Goal: Task Accomplishment & Management: Use online tool/utility

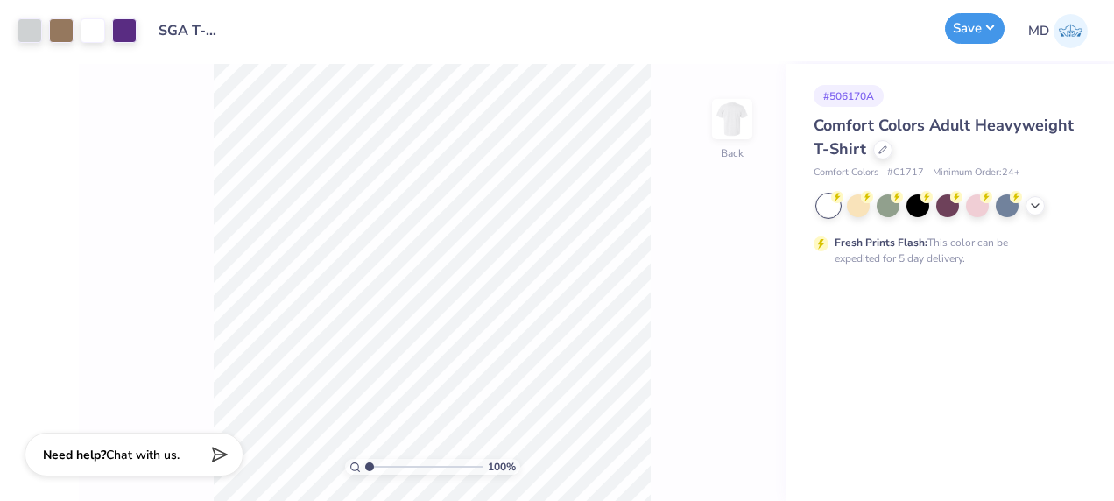
click at [977, 32] on button "Save" at bounding box center [975, 28] width 60 height 31
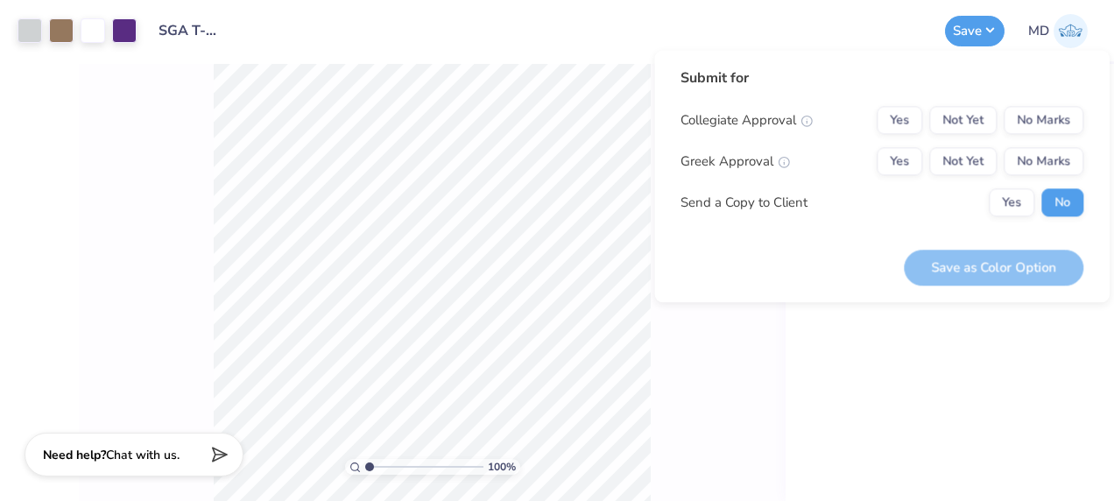
click at [889, 380] on div "# 506170A Comfort Colors Adult Heavyweight T-Shirt Comfort Colors # C1717 Minim…" at bounding box center [949, 282] width 328 height 437
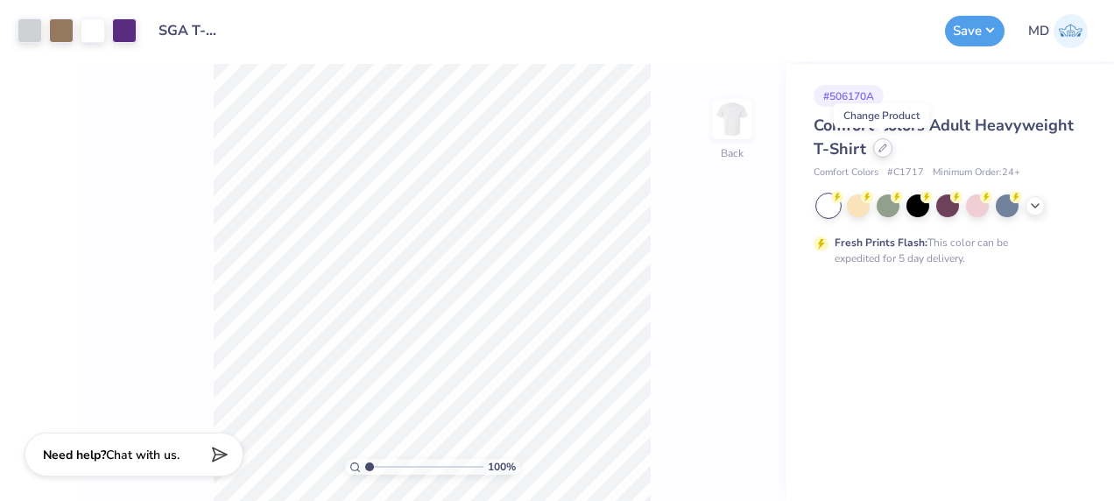
click at [882, 151] on icon at bounding box center [882, 148] width 9 height 9
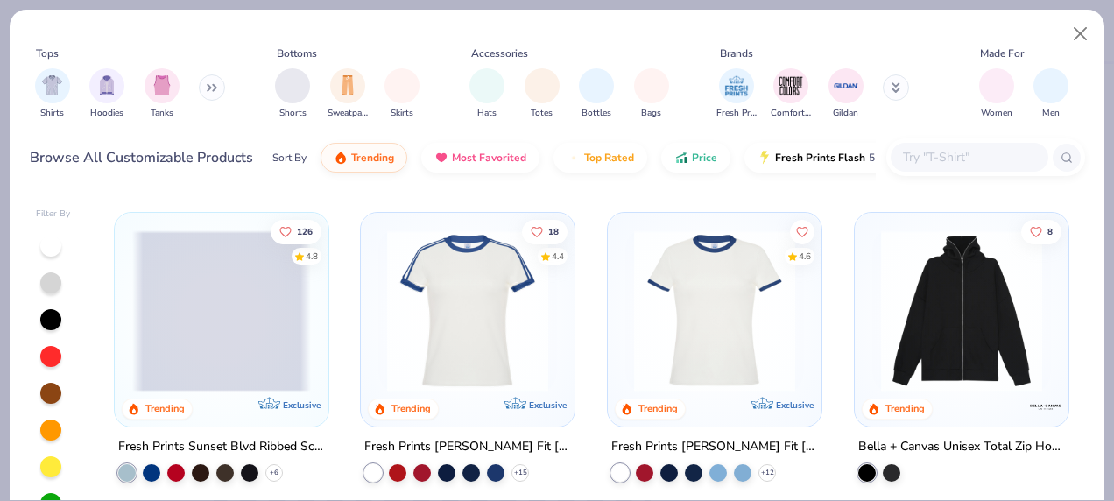
scroll to position [1552, 0]
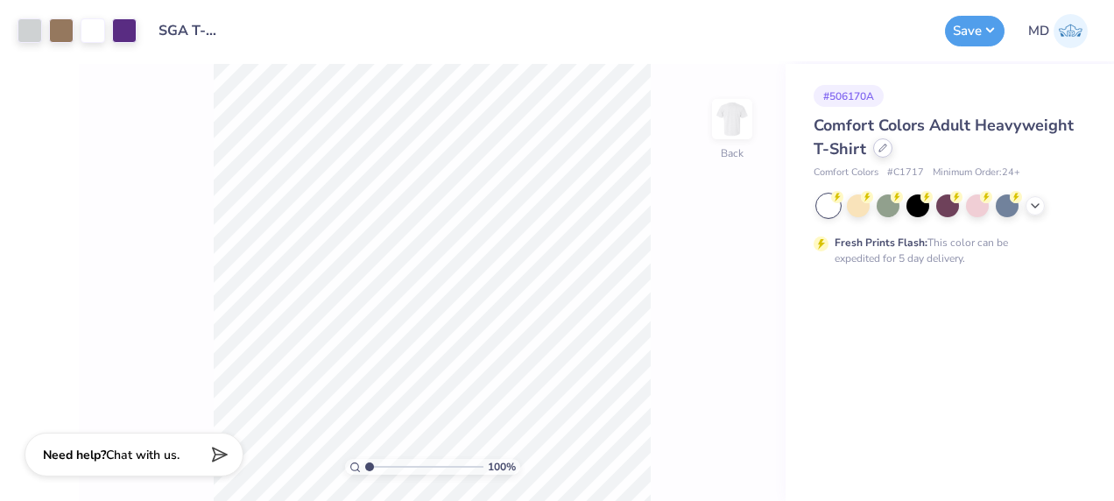
click at [882, 149] on icon at bounding box center [882, 148] width 9 height 9
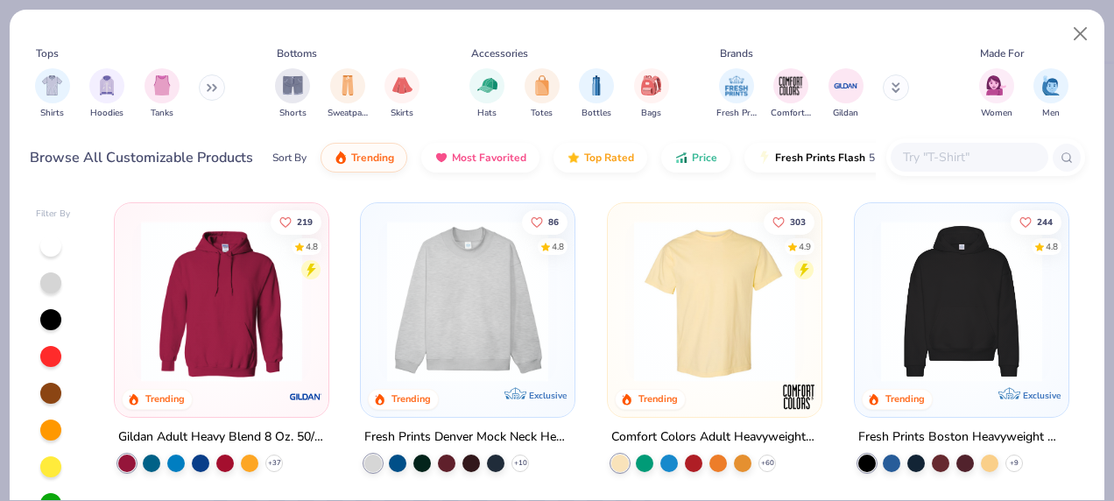
click at [207, 90] on icon at bounding box center [212, 87] width 11 height 9
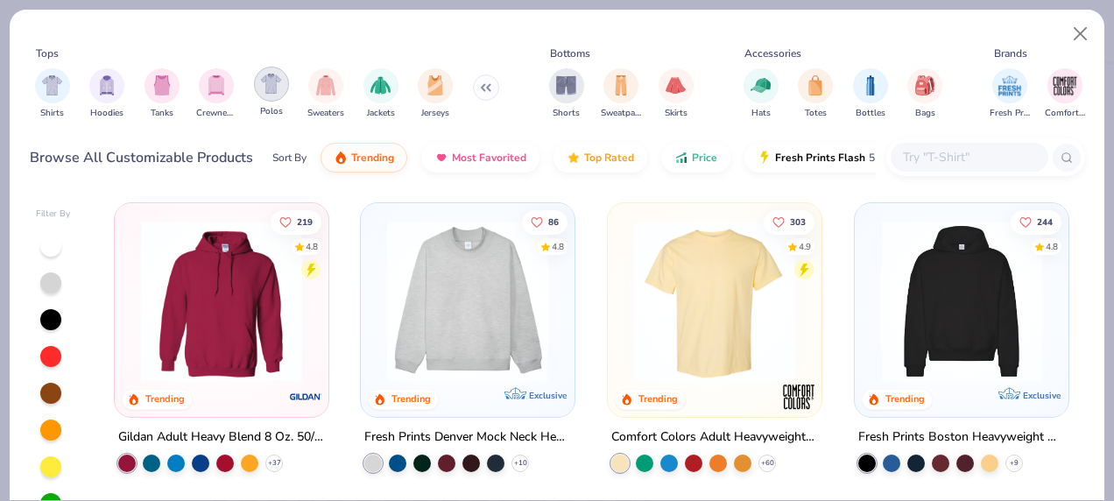
click at [277, 88] on img "filter for Polos" at bounding box center [271, 84] width 20 height 20
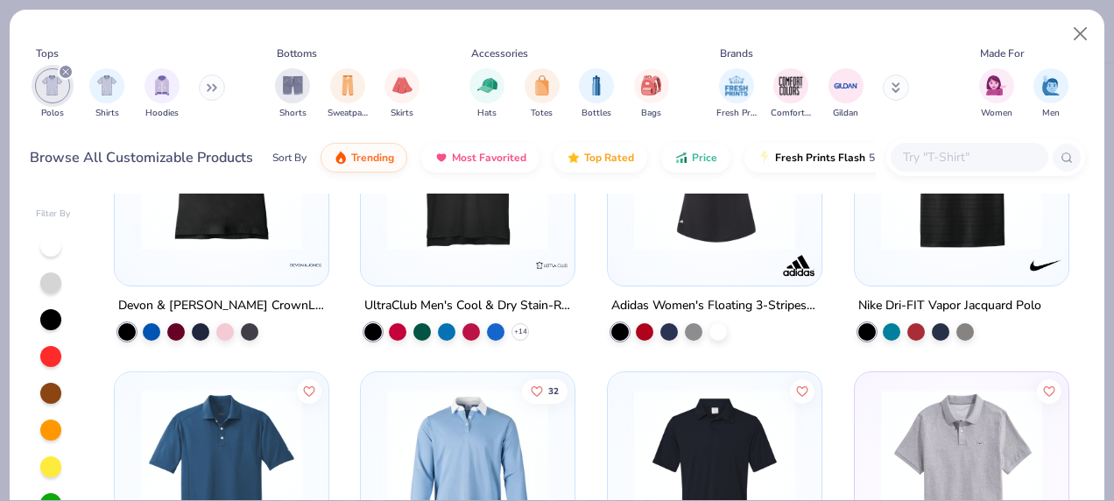
scroll to position [1335, 0]
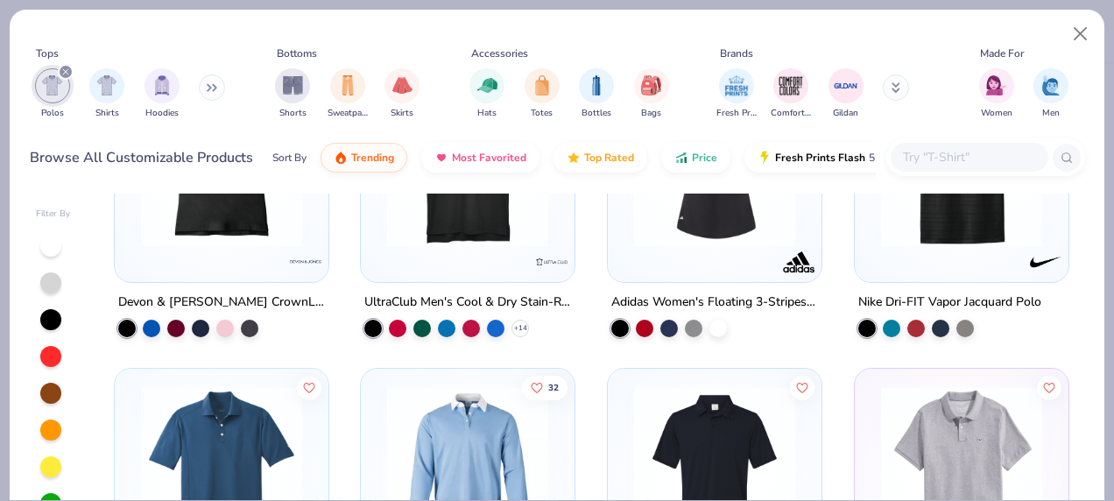
click at [944, 156] on input "text" at bounding box center [968, 157] width 135 height 20
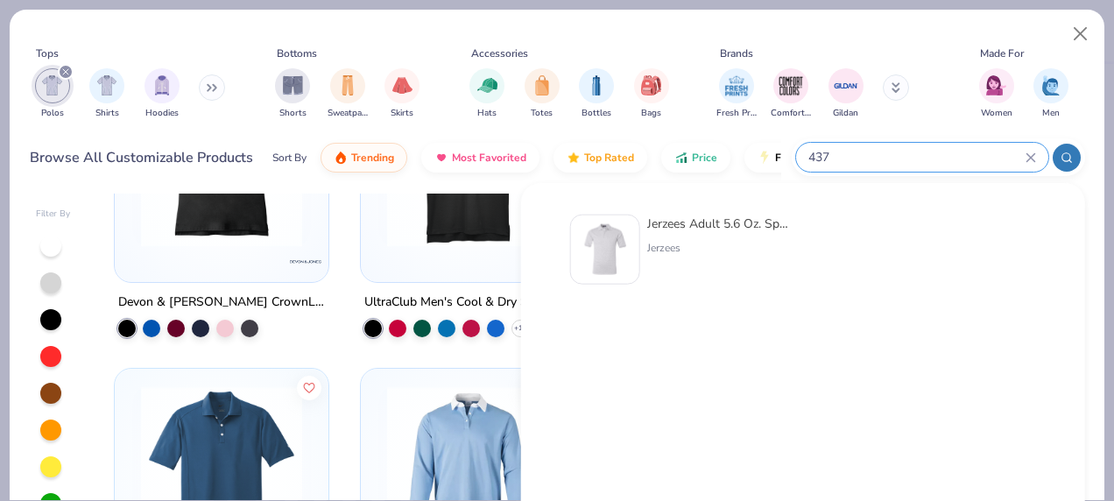
type input "437"
click at [730, 217] on div "Jerzees Adult 5.6 Oz. Spotshield Jersey Polo" at bounding box center [720, 223] width 147 height 18
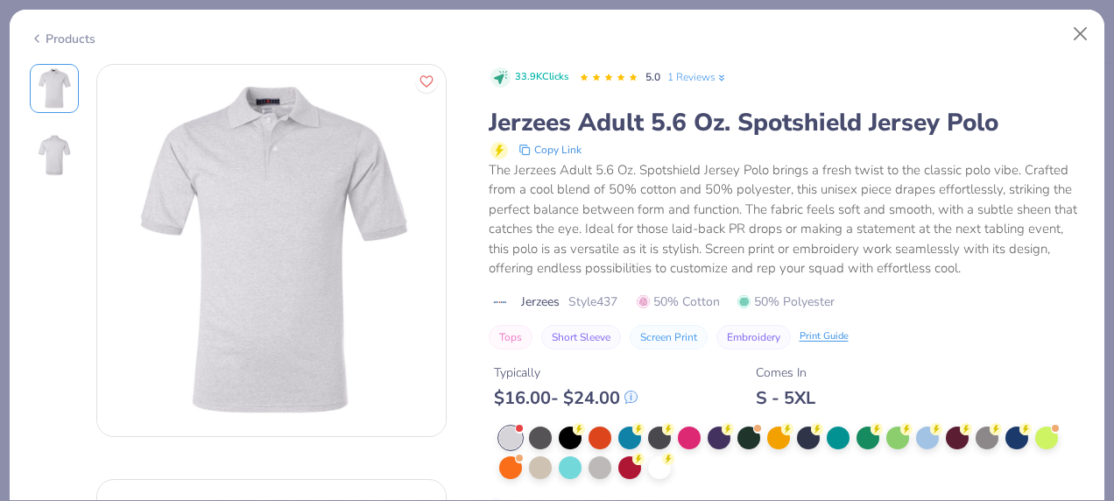
scroll to position [155, 0]
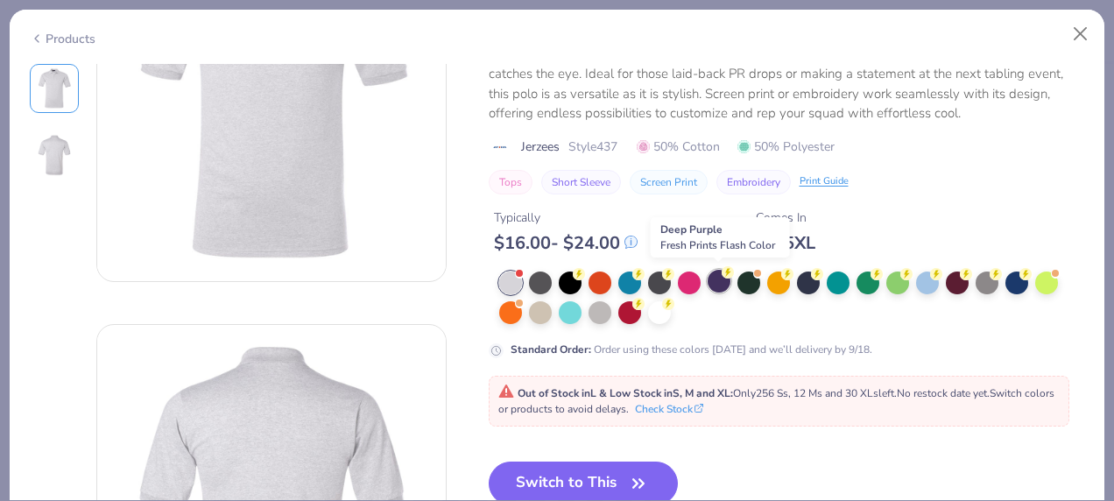
click at [721, 276] on icon at bounding box center [727, 272] width 12 height 12
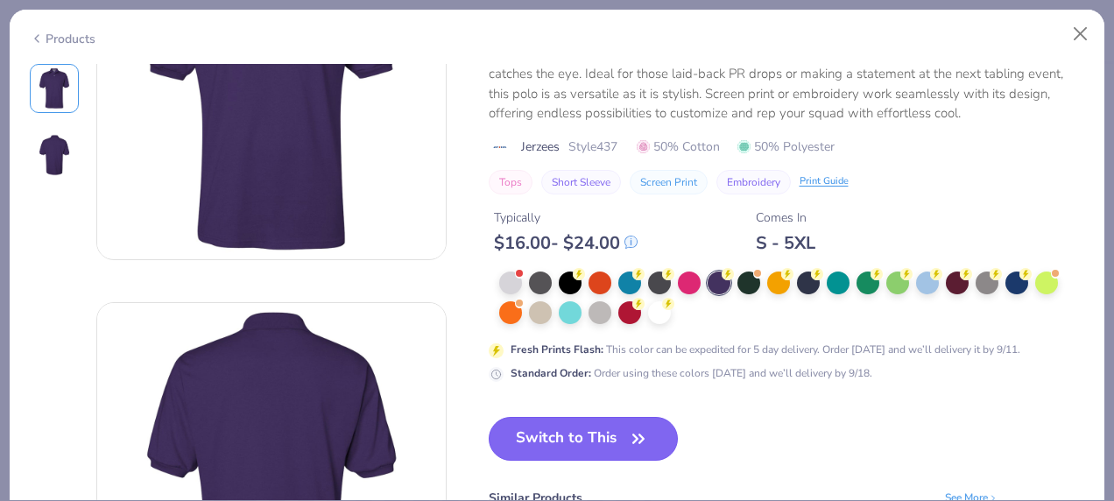
click at [620, 439] on button "Switch to This" at bounding box center [584, 439] width 190 height 44
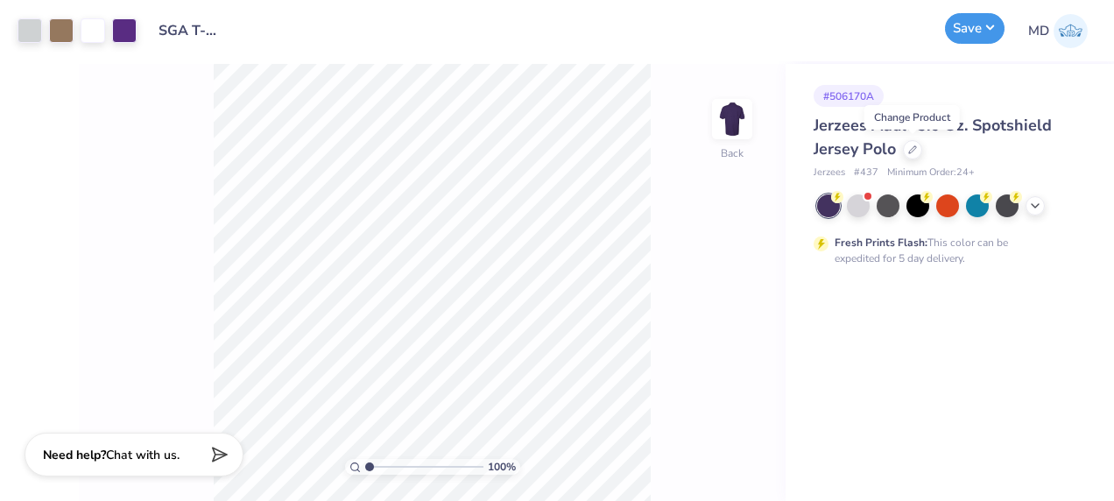
click at [971, 32] on button "Save" at bounding box center [975, 28] width 60 height 31
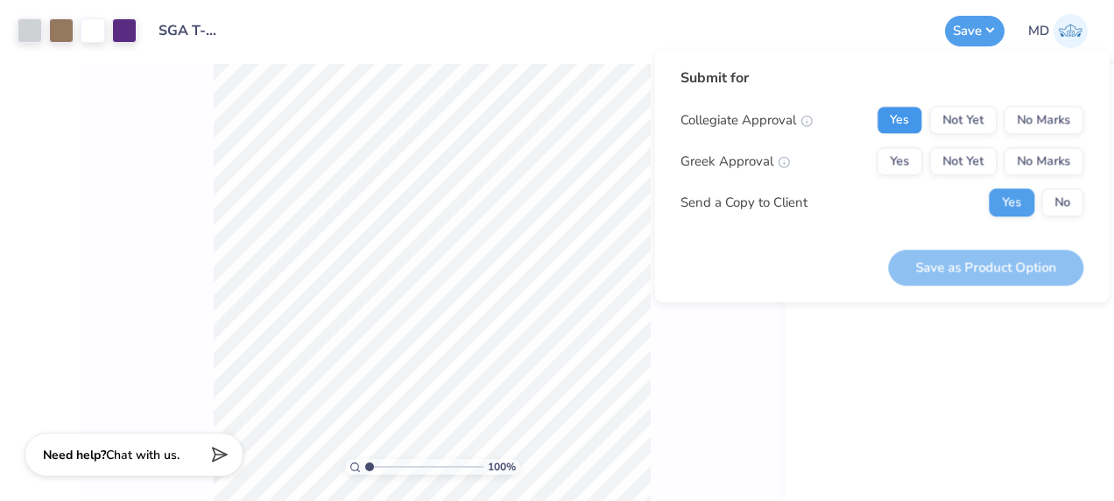
click at [911, 123] on button "Yes" at bounding box center [899, 120] width 46 height 28
click at [1067, 154] on button "No Marks" at bounding box center [1043, 161] width 80 height 28
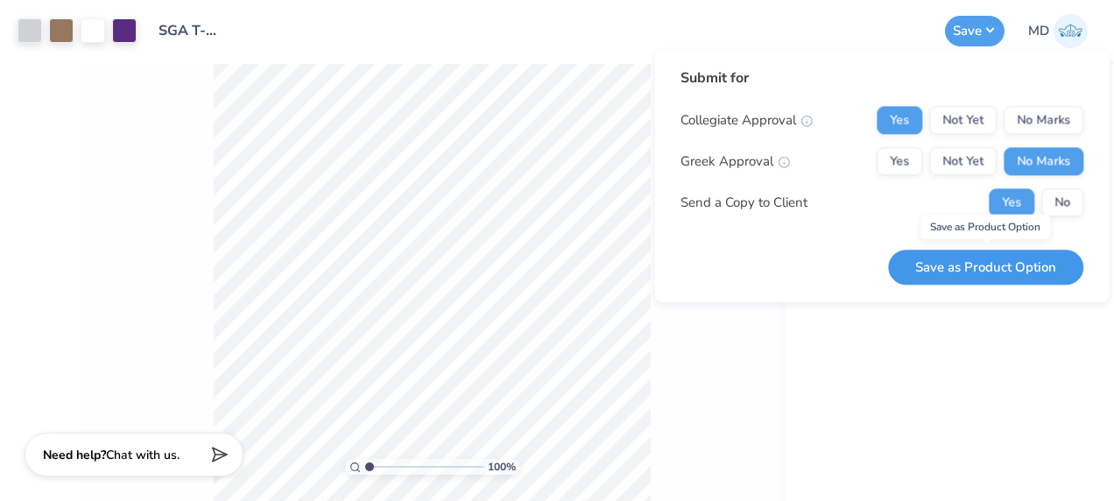
click at [1016, 267] on button "Save as Product Option" at bounding box center [985, 268] width 195 height 36
